Goal: Navigation & Orientation: Find specific page/section

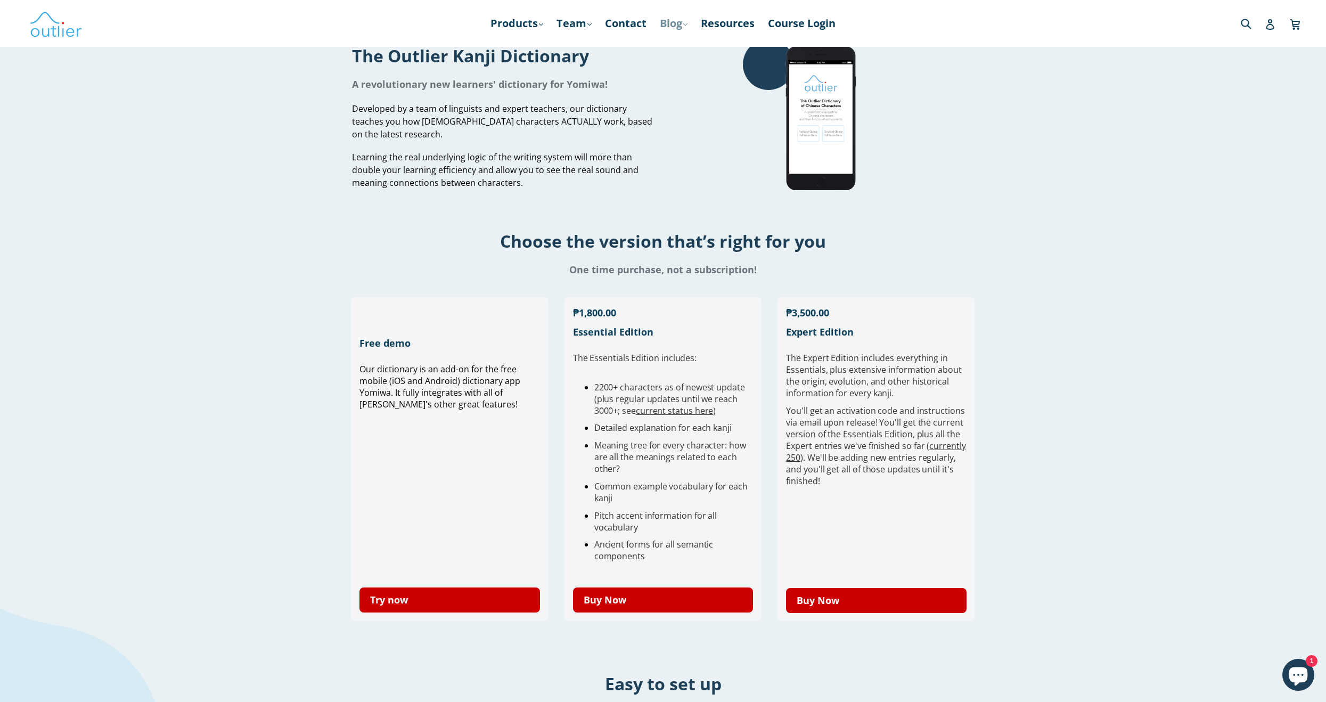
click at [693, 19] on link "Blog .cls-1{fill:#231f20} expand" at bounding box center [673, 23] width 38 height 19
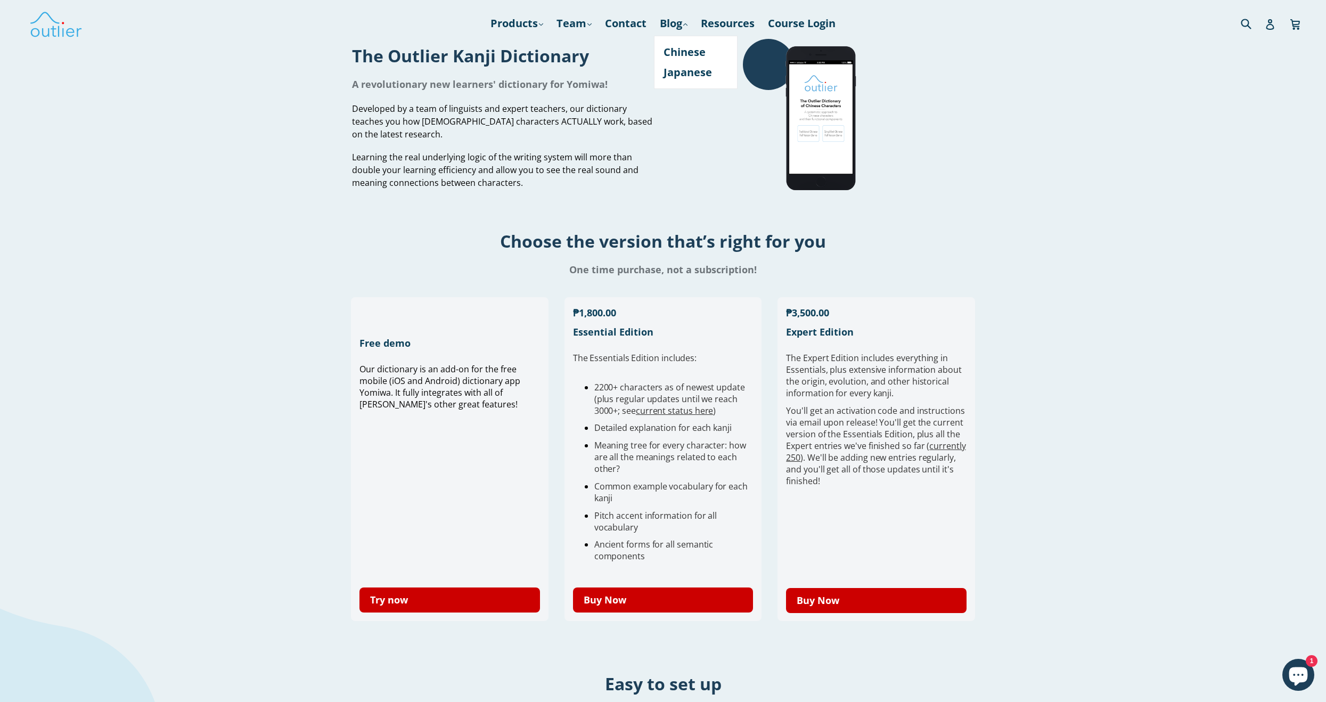
click at [992, 272] on h1 "One time purchase, not a subscription!" at bounding box center [663, 269] width 1326 height 13
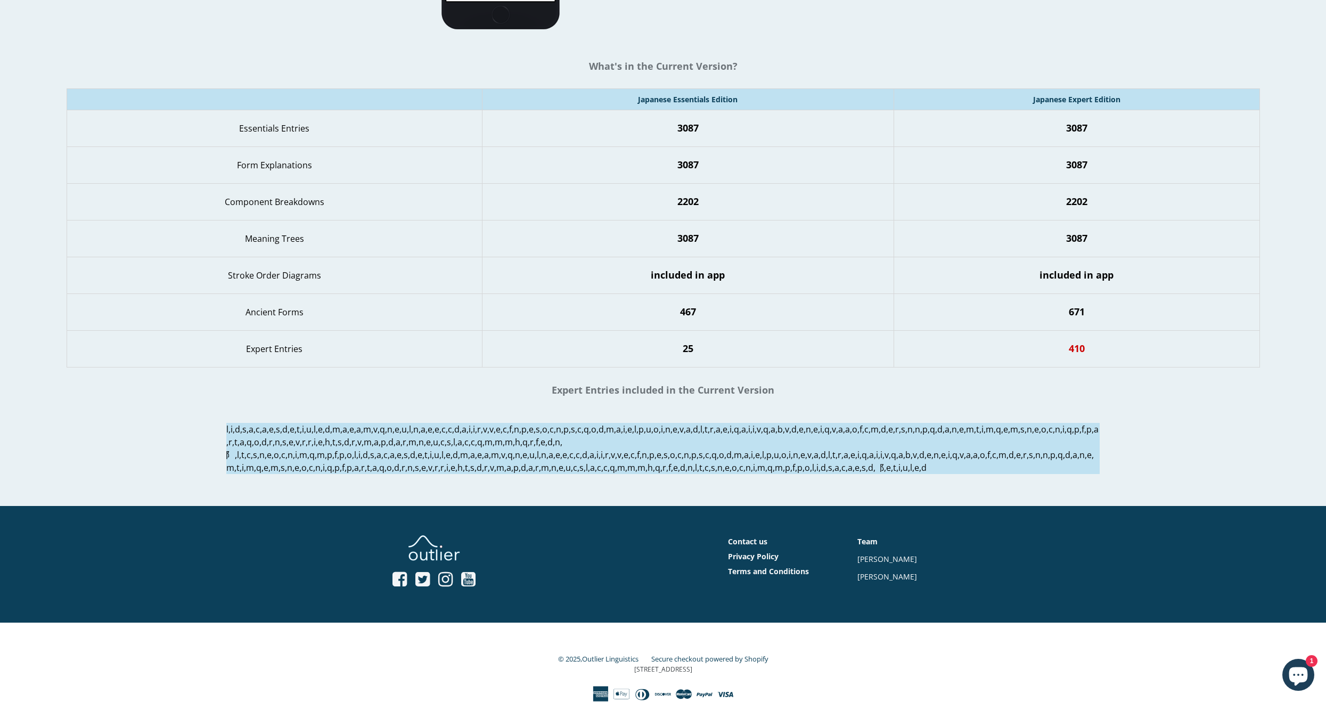
scroll to position [963, 0]
click at [763, 657] on link "Secure checkout powered by Shopify" at bounding box center [709, 659] width 117 height 10
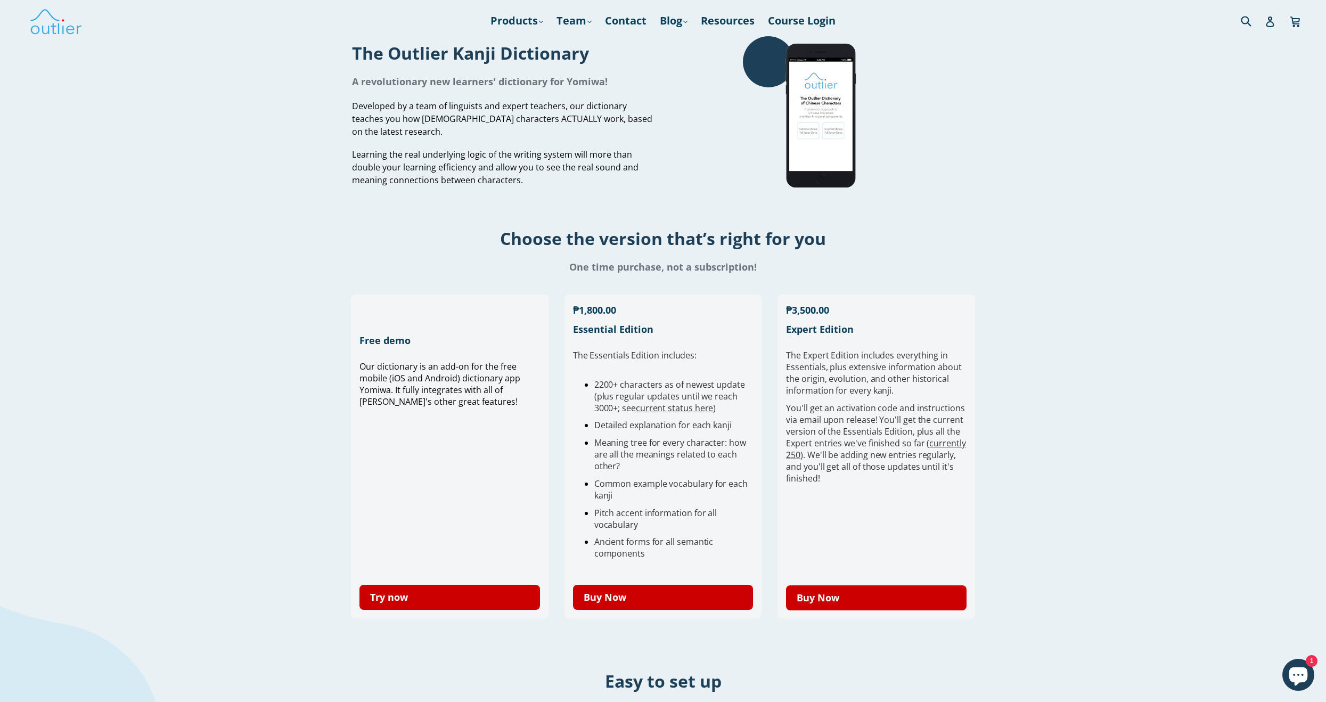
scroll to position [0, 0]
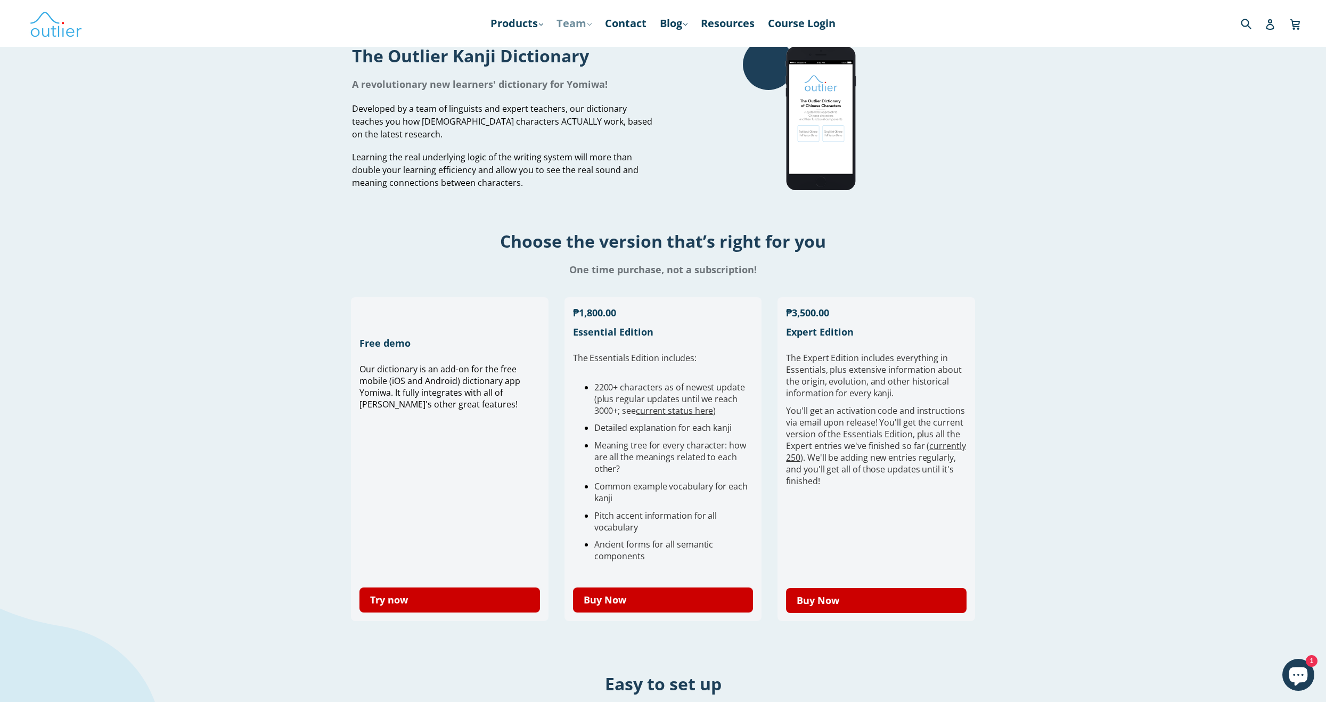
click at [576, 28] on link "Team .cls-1{fill:#231f20} expand" at bounding box center [574, 23] width 46 height 19
click at [515, 30] on link "Products .cls-1{fill:#231f20} expand" at bounding box center [516, 23] width 63 height 19
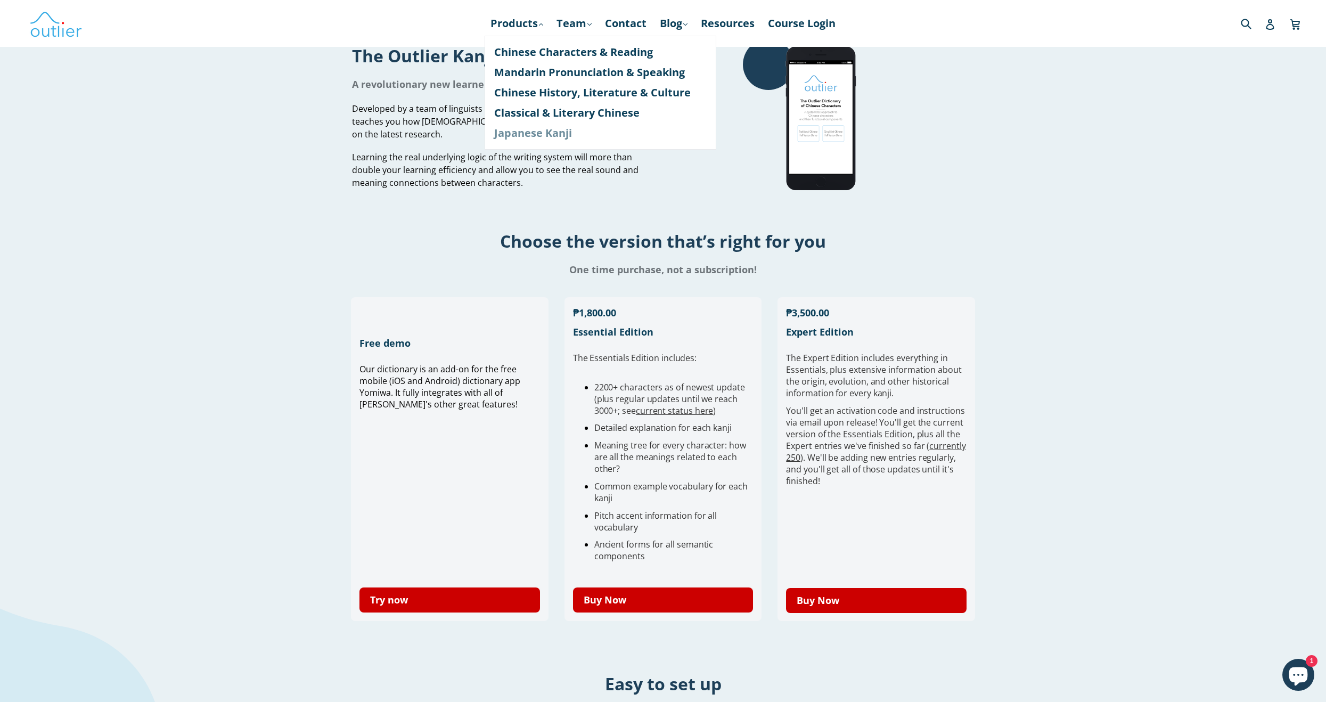
click at [510, 134] on link "Japanese Kanji" at bounding box center [600, 133] width 212 height 20
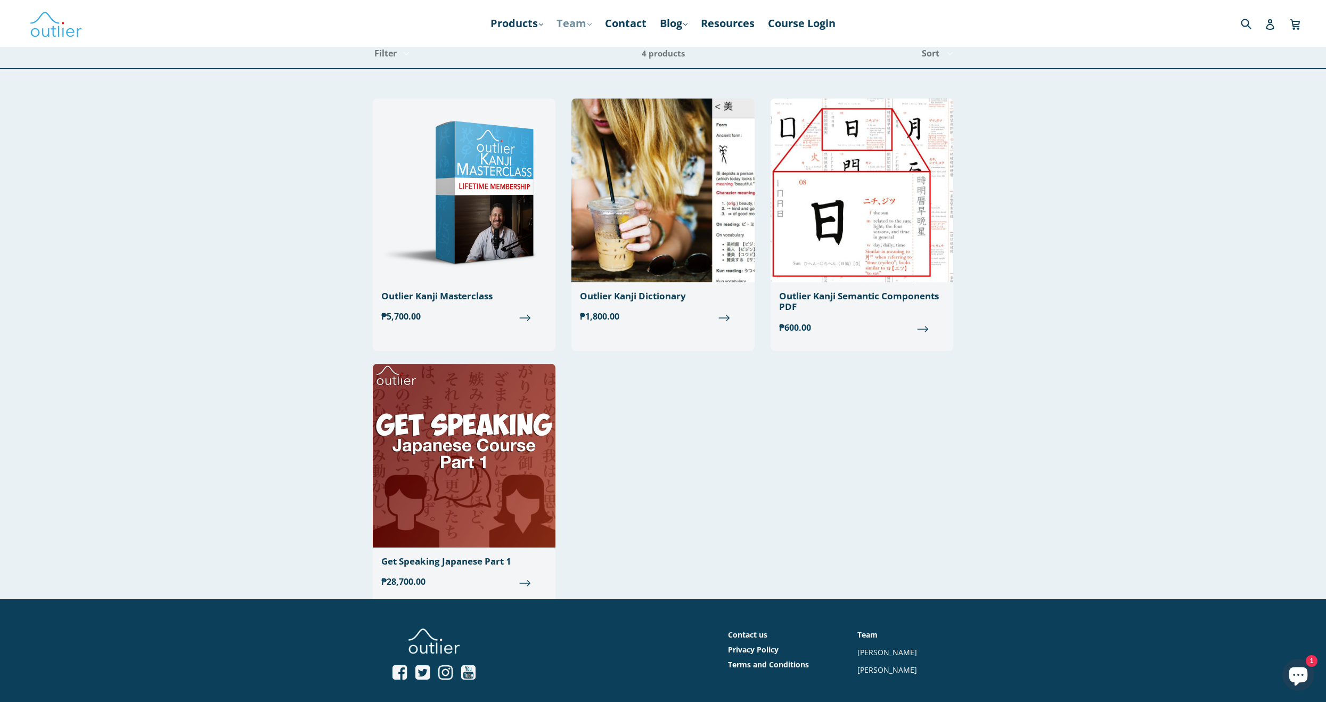
click at [567, 23] on link "Team .cls-1{fill:#231f20} expand" at bounding box center [574, 23] width 46 height 19
click at [570, 68] on link "[PERSON_NAME]" at bounding box center [638, 72] width 157 height 20
